Goal: Task Accomplishment & Management: Complete application form

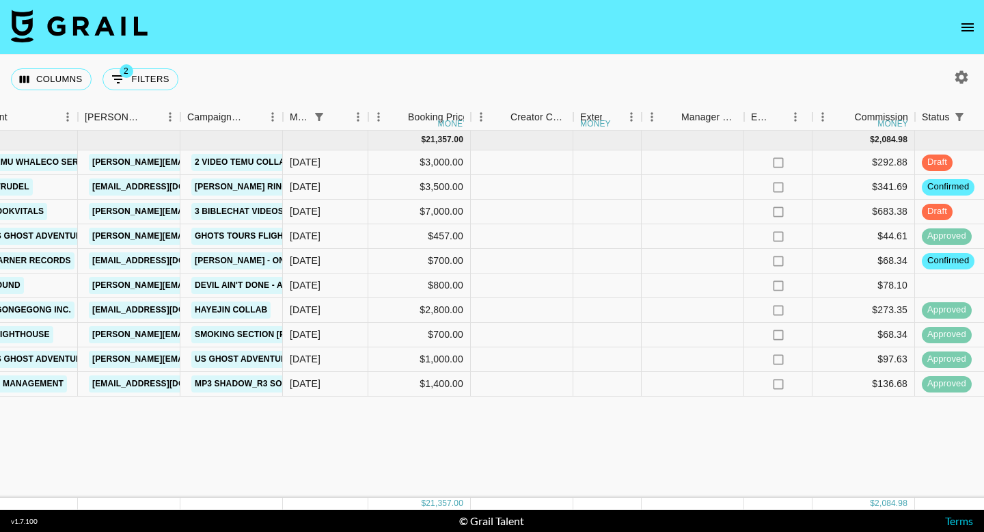
scroll to position [0, 572]
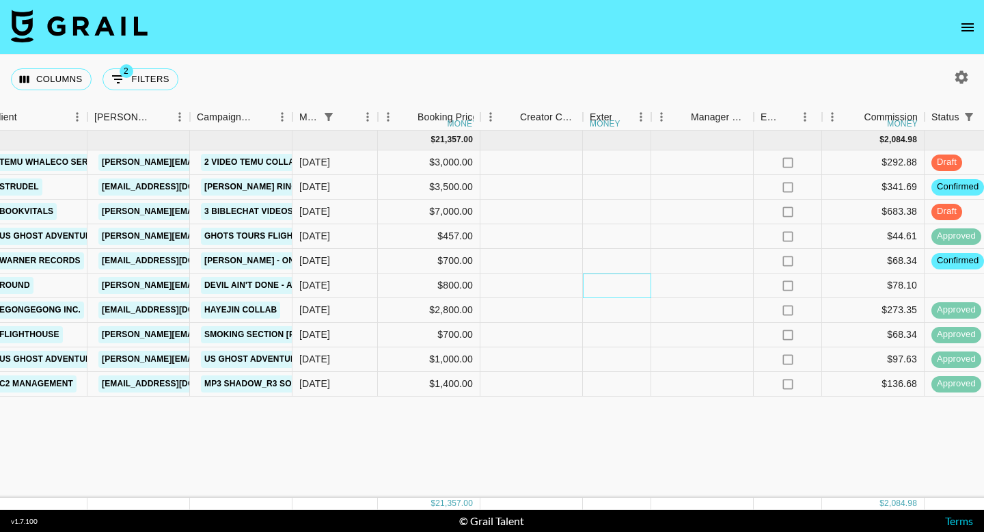
click at [586, 280] on div at bounding box center [617, 285] width 68 height 25
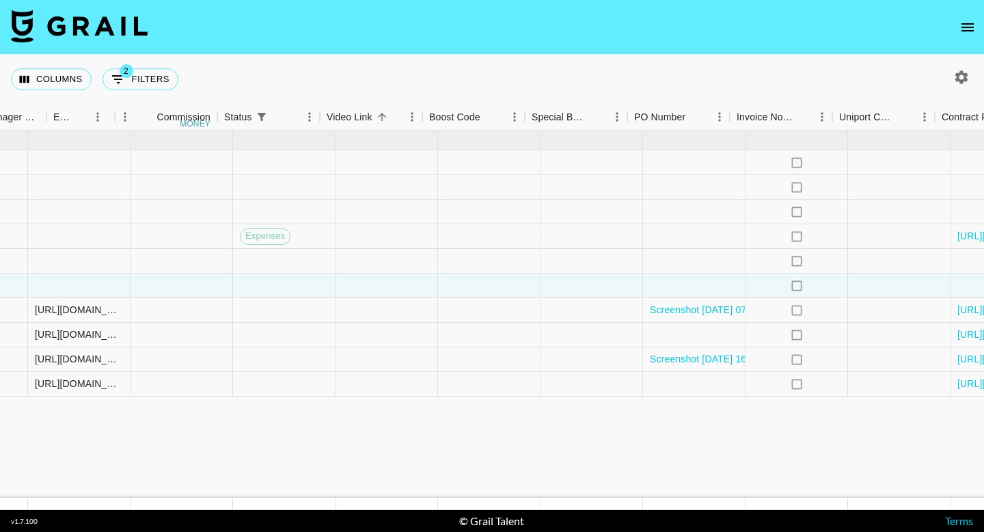
scroll to position [0, 1695]
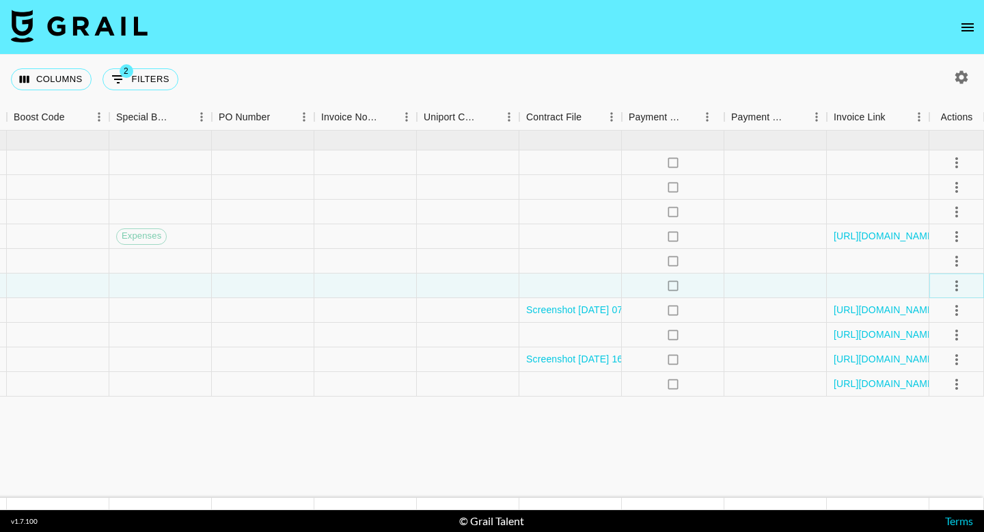
click at [962, 290] on icon "select merge strategy" at bounding box center [957, 286] width 16 height 16
click at [936, 313] on li "Confirm" at bounding box center [939, 315] width 89 height 25
click at [939, 367] on li "Draft Created" at bounding box center [939, 364] width 89 height 25
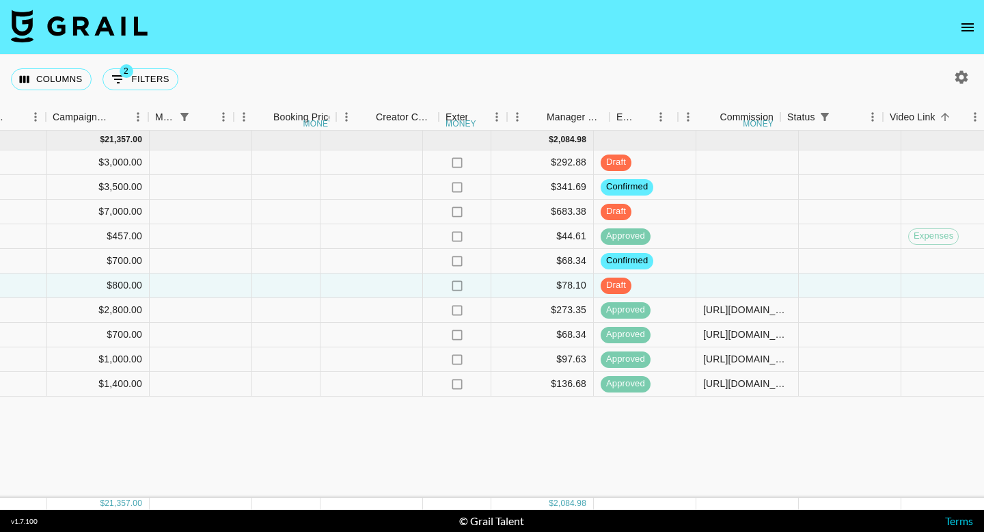
scroll to position [0, 716]
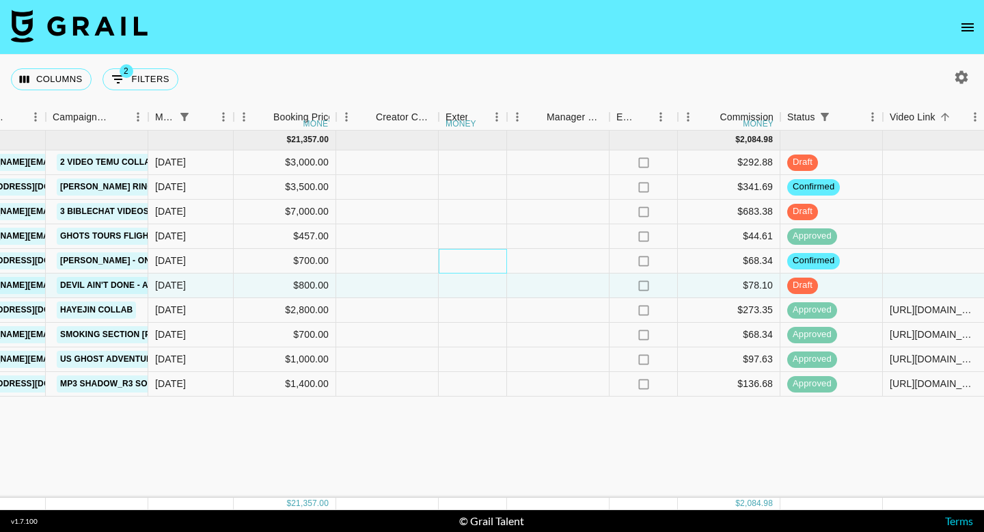
click at [478, 252] on div at bounding box center [473, 261] width 68 height 25
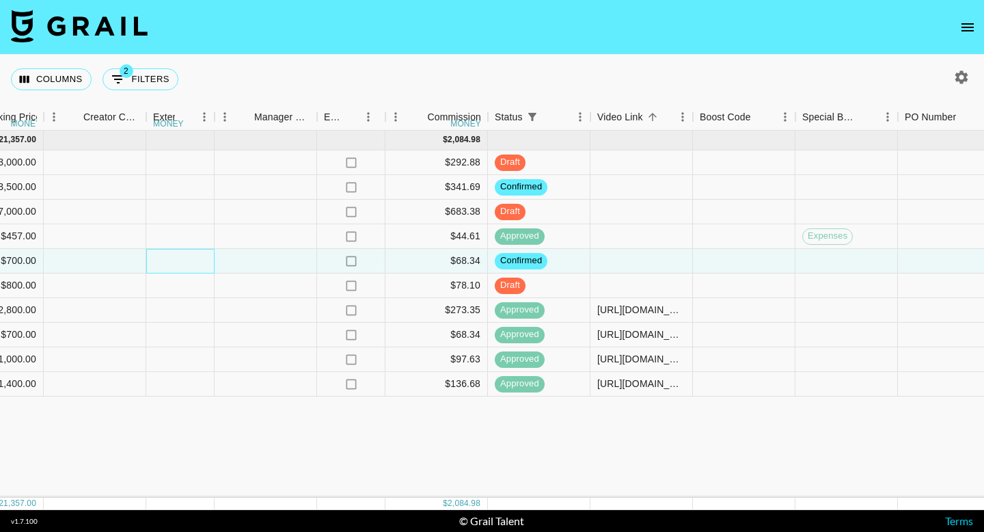
scroll to position [0, 954]
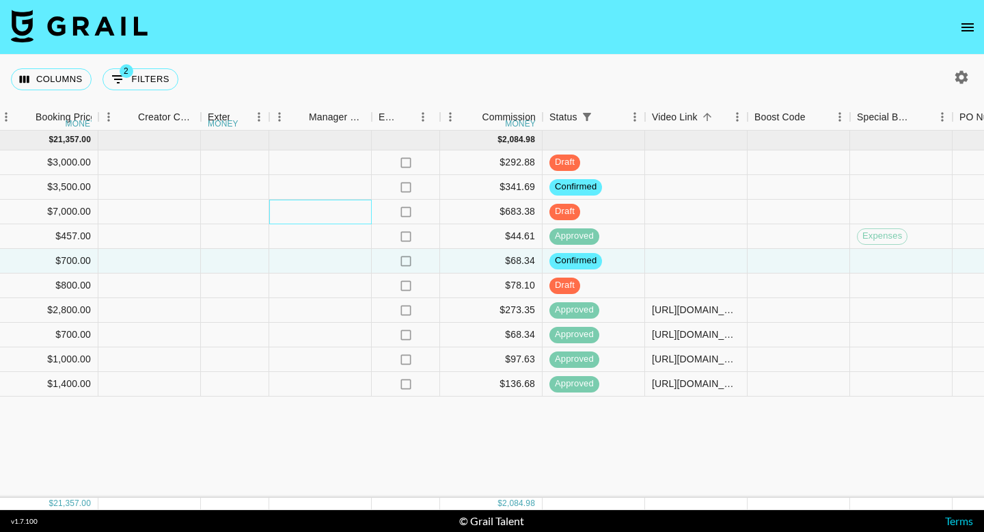
click at [316, 206] on div at bounding box center [320, 212] width 103 height 25
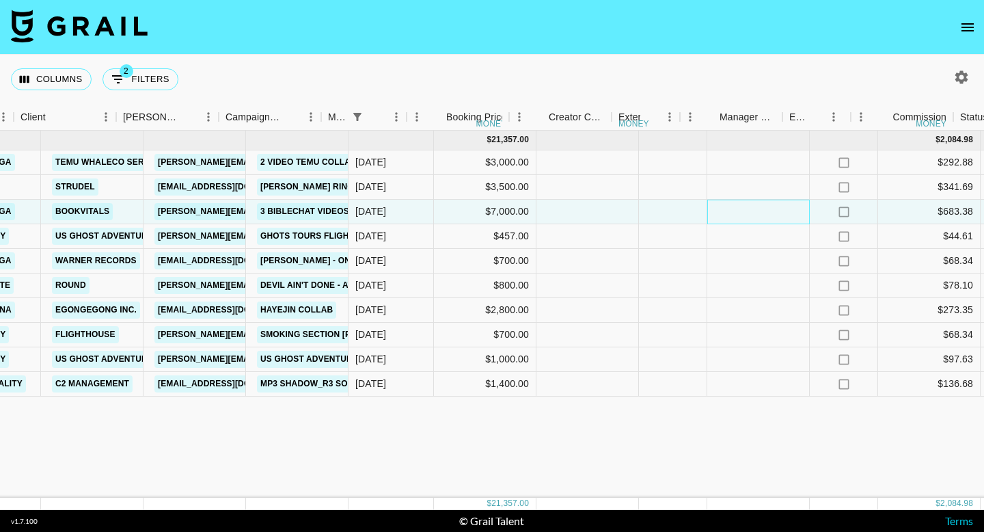
scroll to position [0, 681]
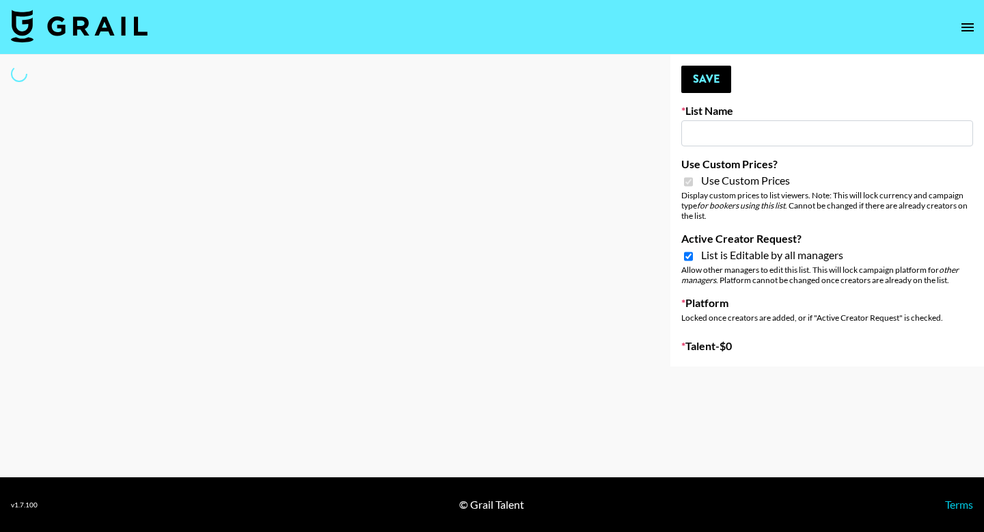
type input "Grace Club"
checkbox input "true"
select select "Brand"
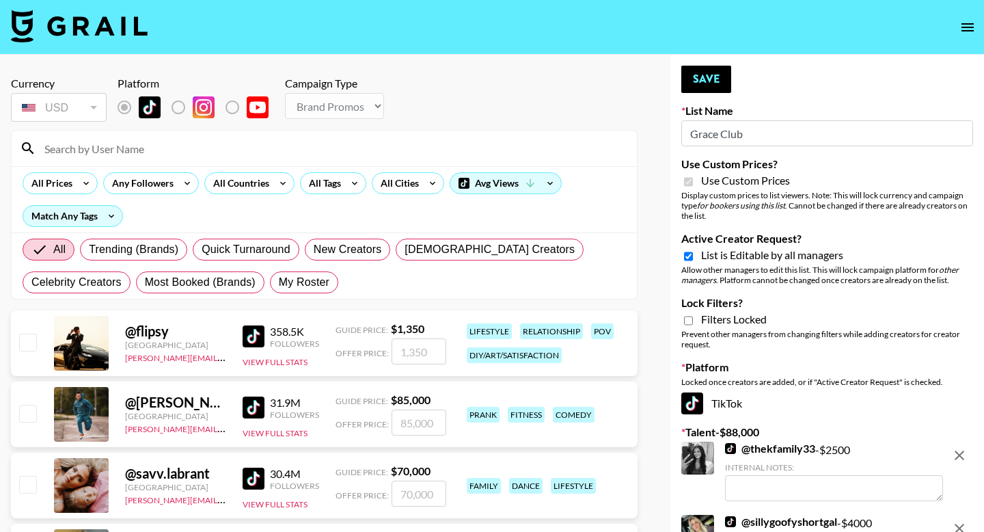
click at [149, 147] on input at bounding box center [332, 148] width 593 height 22
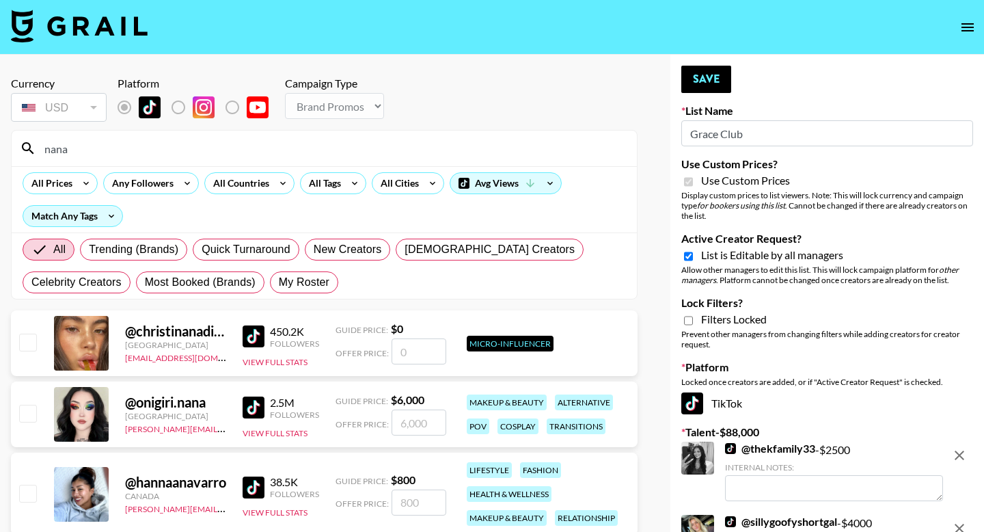
type input "nana"
click at [32, 414] on input "checkbox" at bounding box center [27, 413] width 16 height 16
checkbox input "true"
type input "6000"
click at [406, 421] on input "6000" at bounding box center [419, 422] width 55 height 26
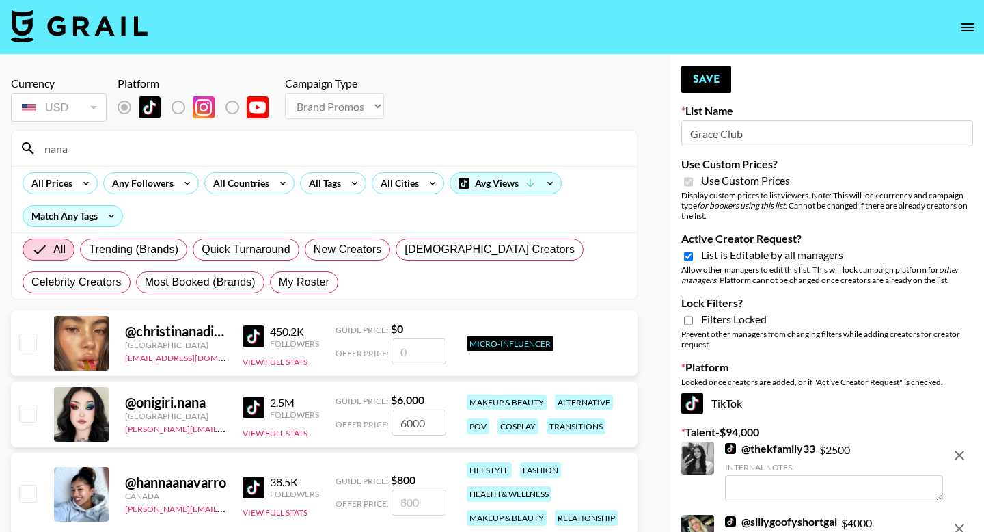
checkbox input "false"
checkbox input "true"
type input "3000"
